Goal: Communication & Community: Answer question/provide support

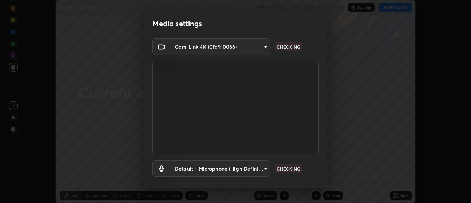
scroll to position [39, 0]
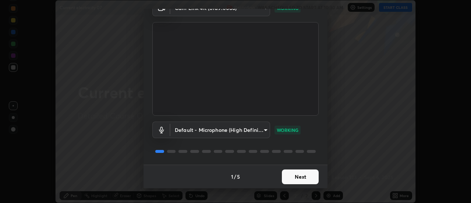
click at [300, 183] on button "Next" at bounding box center [300, 176] width 37 height 15
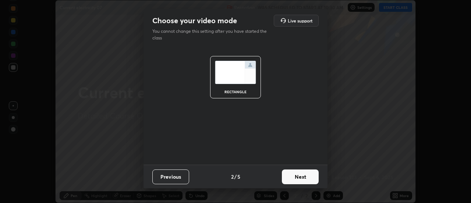
scroll to position [0, 0]
click at [301, 176] on button "Next" at bounding box center [300, 176] width 37 height 15
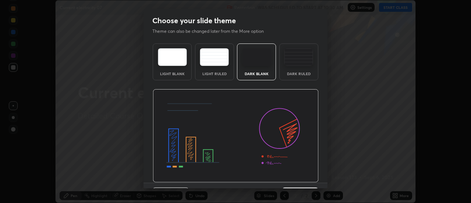
scroll to position [18, 0]
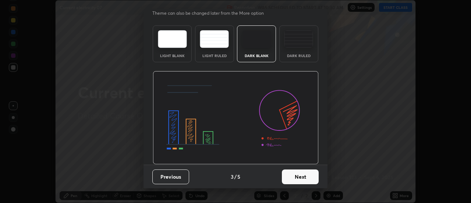
click at [302, 179] on button "Next" at bounding box center [300, 176] width 37 height 15
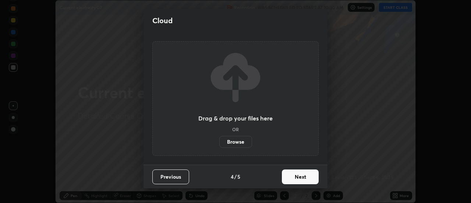
click at [302, 177] on button "Next" at bounding box center [300, 176] width 37 height 15
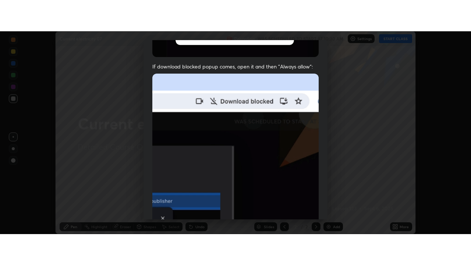
scroll to position [189, 0]
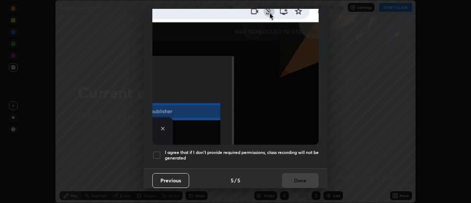
click at [157, 152] on div at bounding box center [156, 154] width 9 height 9
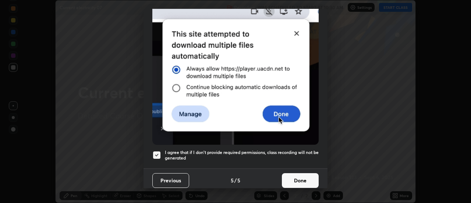
click at [302, 177] on button "Done" at bounding box center [300, 180] width 37 height 15
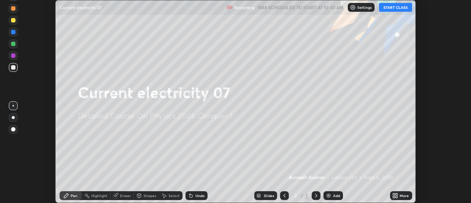
click at [394, 8] on button "START CLASS" at bounding box center [395, 7] width 33 height 9
click at [398, 196] on icon at bounding box center [395, 195] width 6 height 6
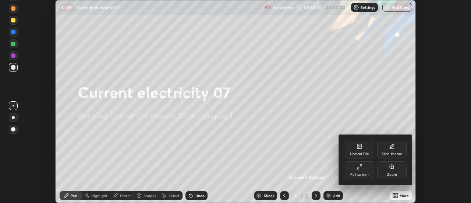
click at [359, 167] on icon at bounding box center [359, 167] width 6 height 6
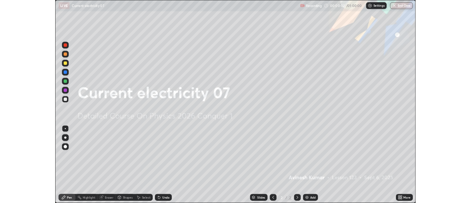
scroll to position [265, 471]
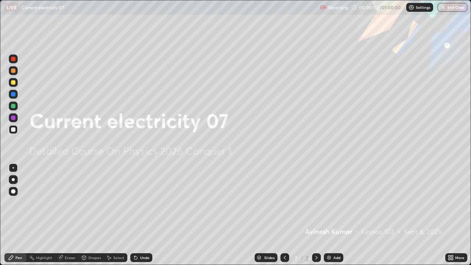
click at [330, 202] on img at bounding box center [329, 258] width 6 height 6
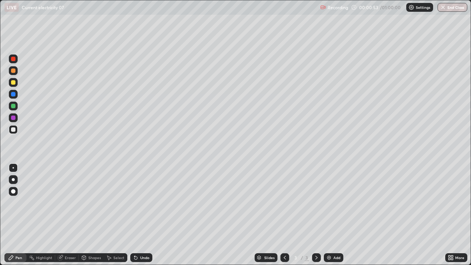
click at [14, 130] on div at bounding box center [13, 129] width 4 height 4
click at [14, 72] on div at bounding box center [13, 70] width 4 height 4
click at [326, 202] on img at bounding box center [329, 258] width 6 height 6
click at [13, 107] on div at bounding box center [13, 106] width 4 height 4
click at [12, 129] on div at bounding box center [13, 129] width 4 height 4
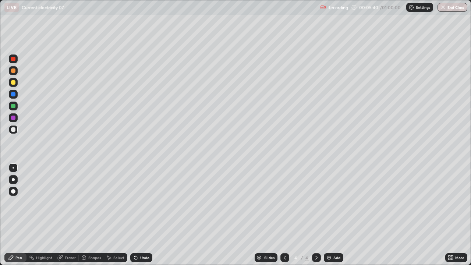
click at [284, 202] on icon at bounding box center [285, 258] width 6 height 6
click at [315, 202] on icon at bounding box center [316, 258] width 6 height 6
click at [326, 202] on img at bounding box center [329, 258] width 6 height 6
click at [63, 202] on icon at bounding box center [61, 257] width 4 height 4
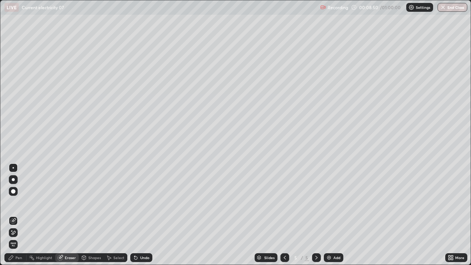
click at [22, 202] on div "Pen" at bounding box center [15, 257] width 22 height 9
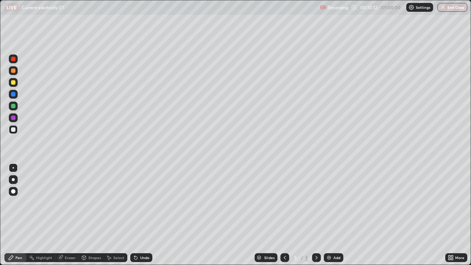
click at [14, 107] on div at bounding box center [13, 106] width 4 height 4
click at [328, 202] on img at bounding box center [329, 258] width 6 height 6
click at [11, 129] on div at bounding box center [13, 129] width 4 height 4
click at [13, 202] on div at bounding box center [13, 206] width 12 height 88
click at [330, 202] on img at bounding box center [329, 258] width 6 height 6
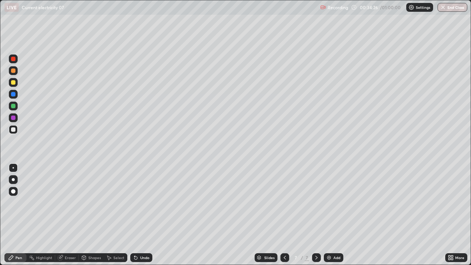
click at [13, 107] on div at bounding box center [13, 106] width 4 height 4
click at [13, 82] on div at bounding box center [13, 82] width 4 height 4
click at [330, 202] on img at bounding box center [329, 258] width 6 height 6
click at [15, 130] on div at bounding box center [13, 129] width 4 height 4
click at [327, 202] on img at bounding box center [329, 258] width 6 height 6
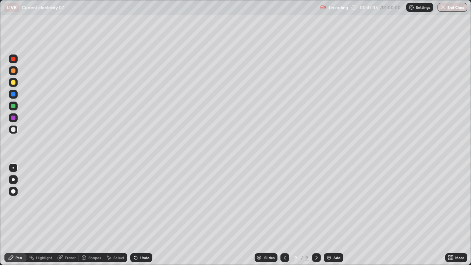
click at [64, 202] on div "Eraser" at bounding box center [67, 257] width 24 height 9
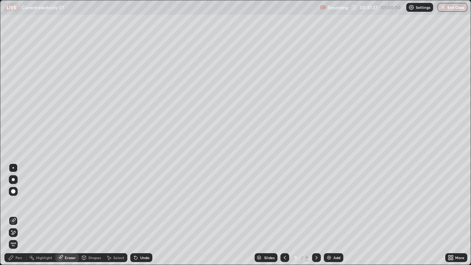
click at [23, 202] on div "Pen" at bounding box center [15, 257] width 22 height 9
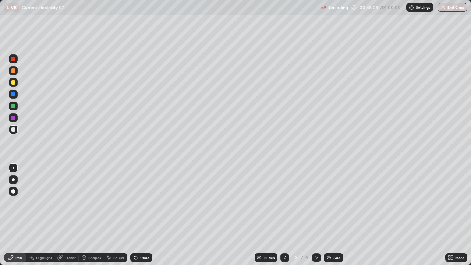
click at [13, 119] on div at bounding box center [13, 118] width 4 height 4
click at [327, 202] on img at bounding box center [329, 258] width 6 height 6
click at [13, 106] on div at bounding box center [13, 106] width 4 height 4
click at [14, 71] on div at bounding box center [13, 70] width 4 height 4
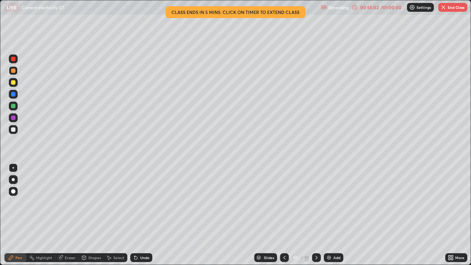
click at [284, 202] on icon at bounding box center [284, 258] width 6 height 6
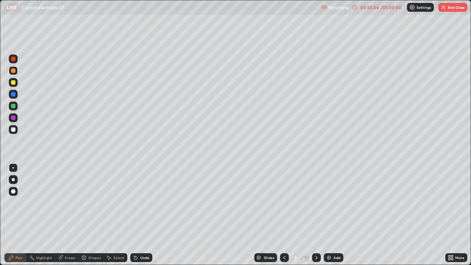
click at [284, 202] on icon at bounding box center [284, 258] width 6 height 6
click at [287, 202] on div at bounding box center [284, 257] width 9 height 9
click at [284, 202] on icon at bounding box center [284, 258] width 6 height 6
click at [13, 117] on div at bounding box center [13, 118] width 4 height 4
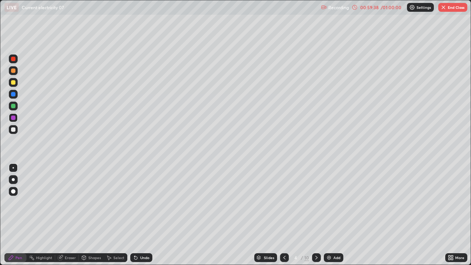
click at [62, 202] on icon at bounding box center [60, 258] width 6 height 6
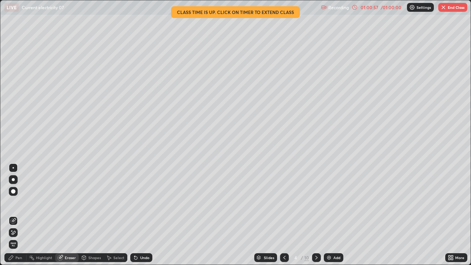
click at [449, 8] on button "End Class" at bounding box center [452, 7] width 29 height 9
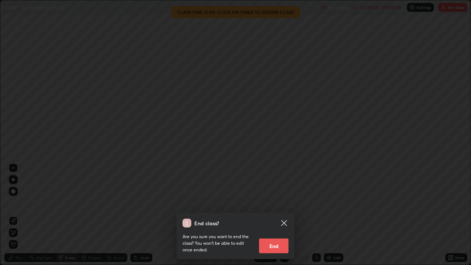
click at [277, 202] on button "End" at bounding box center [273, 245] width 29 height 15
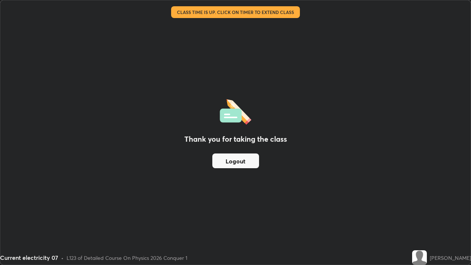
click at [240, 161] on button "Logout" at bounding box center [235, 160] width 47 height 15
click at [239, 162] on button "Logout" at bounding box center [235, 160] width 47 height 15
click at [243, 160] on button "Logout" at bounding box center [235, 160] width 47 height 15
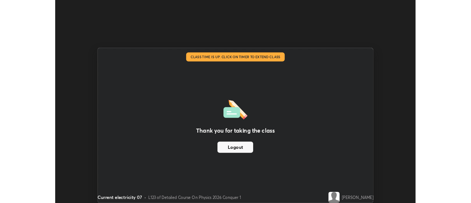
scroll to position [36587, 36319]
